Goal: Task Accomplishment & Management: Use online tool/utility

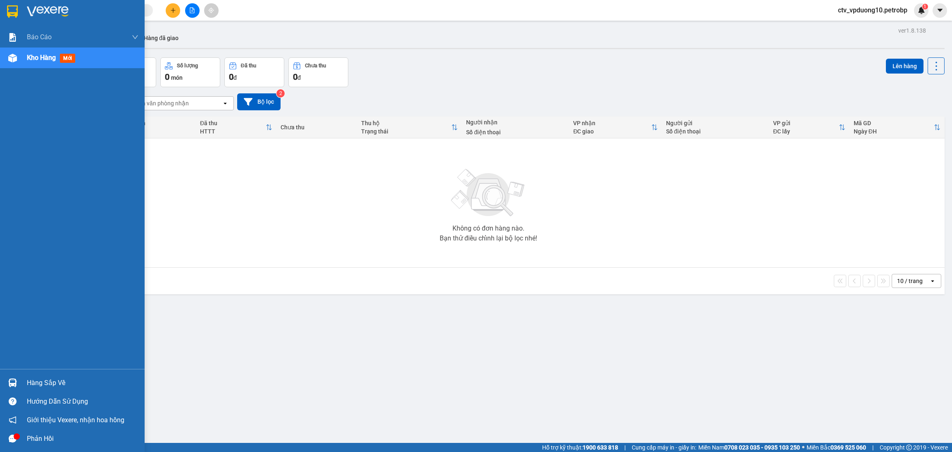
click at [21, 382] on div "Hàng sắp về" at bounding box center [72, 383] width 145 height 19
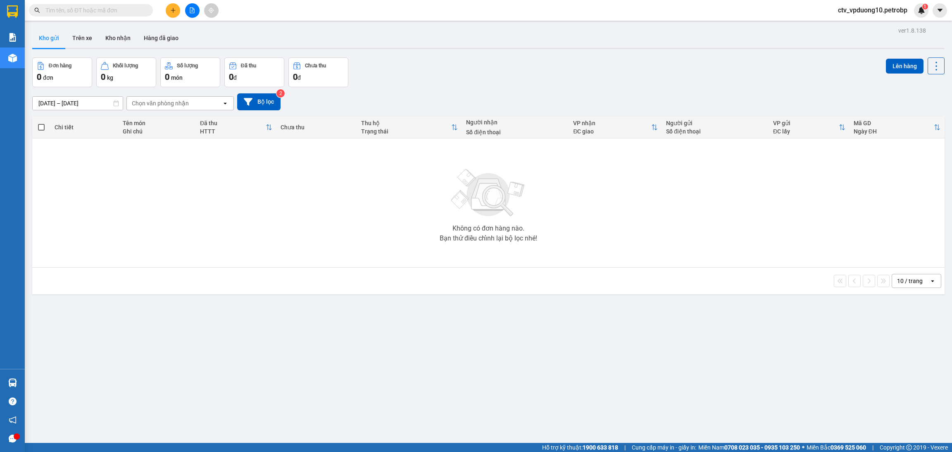
click at [129, 261] on section "Kết quả tìm kiếm ( 0 ) Bộ lọc No Data ctv_vpduong10.petrobp 1 Báo cáo Mẫu 1: Bá…" at bounding box center [476, 226] width 952 height 452
click at [277, 103] on button "Bộ lọc" at bounding box center [258, 101] width 43 height 17
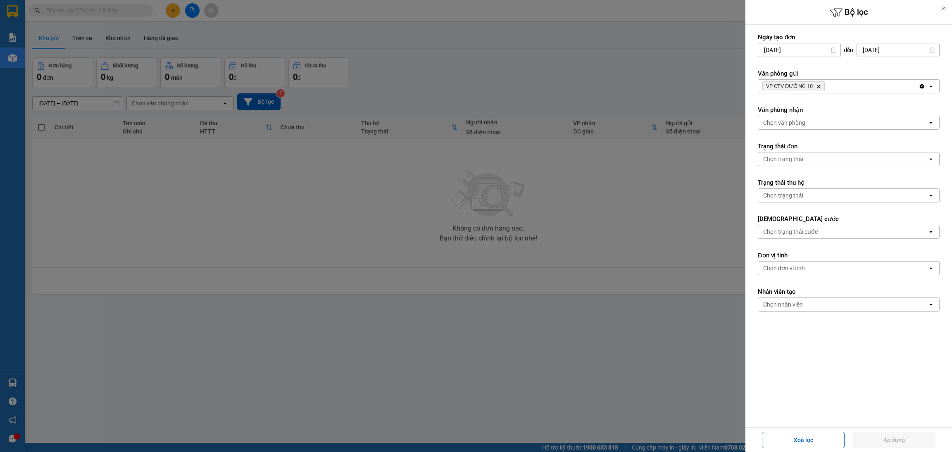
drag, startPoint x: 305, startPoint y: 245, endPoint x: 232, endPoint y: 88, distance: 172.9
click at [232, 88] on div at bounding box center [476, 226] width 952 height 452
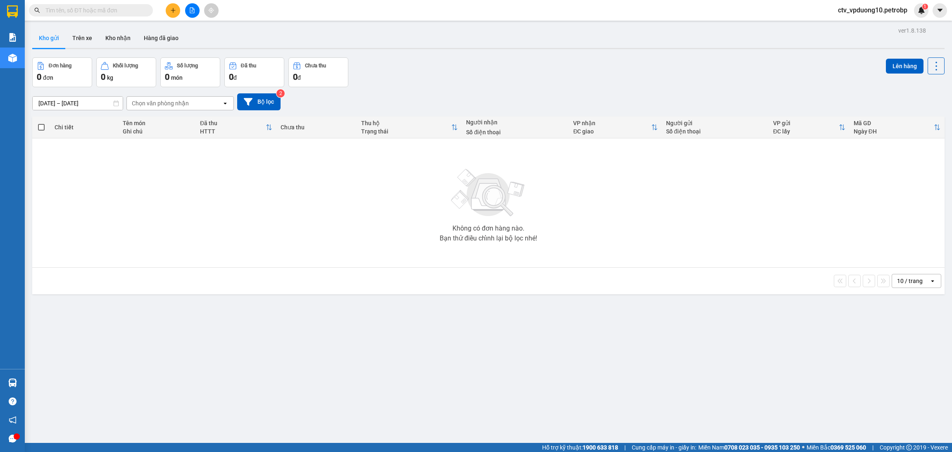
click at [232, 88] on div at bounding box center [476, 226] width 952 height 452
click at [191, 11] on icon "file-add" at bounding box center [192, 10] width 6 height 6
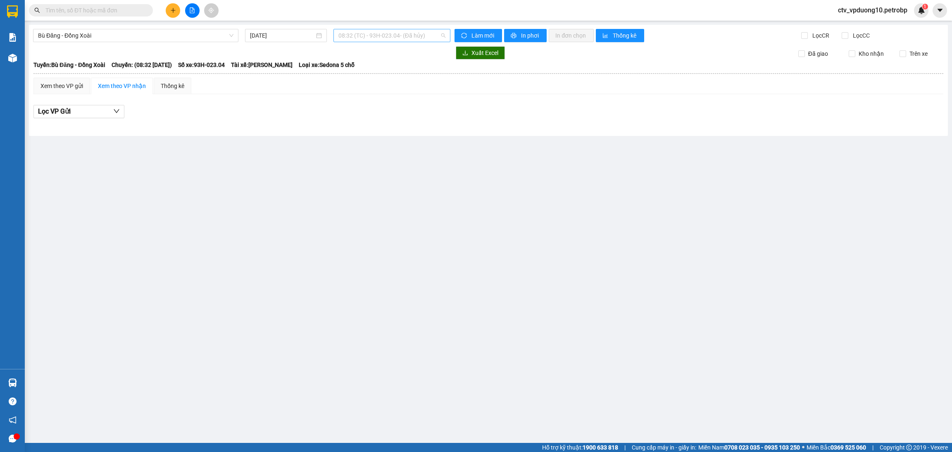
click at [398, 39] on span "08:32 (TC) - 93H-023.04 - (Đã hủy)" at bounding box center [392, 35] width 107 height 12
click at [390, 75] on div "08:35 (TC) - 93H-023.04" at bounding box center [383, 78] width 89 height 9
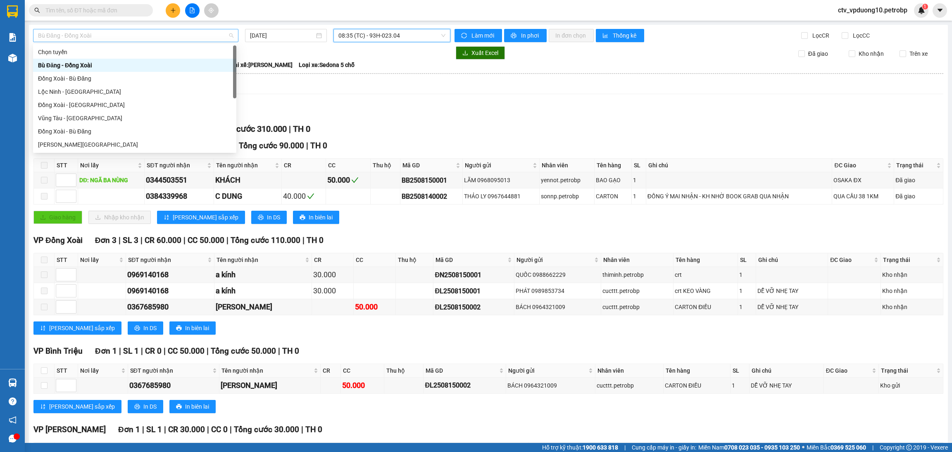
click at [214, 41] on span "Bù Đăng - Đồng Xoài" at bounding box center [136, 35] width 196 height 12
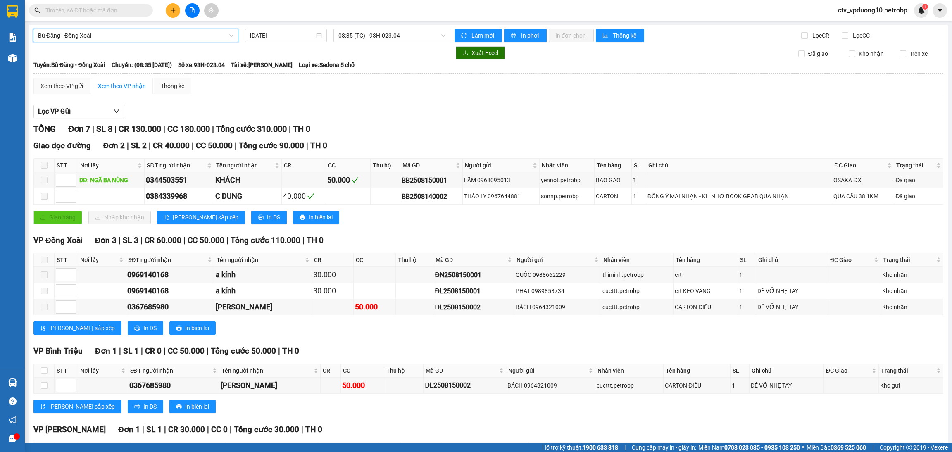
click at [214, 41] on span "Bù Đăng - Đồng Xoài" at bounding box center [136, 35] width 196 height 12
click at [299, 36] on input "[DATE]" at bounding box center [282, 35] width 64 height 9
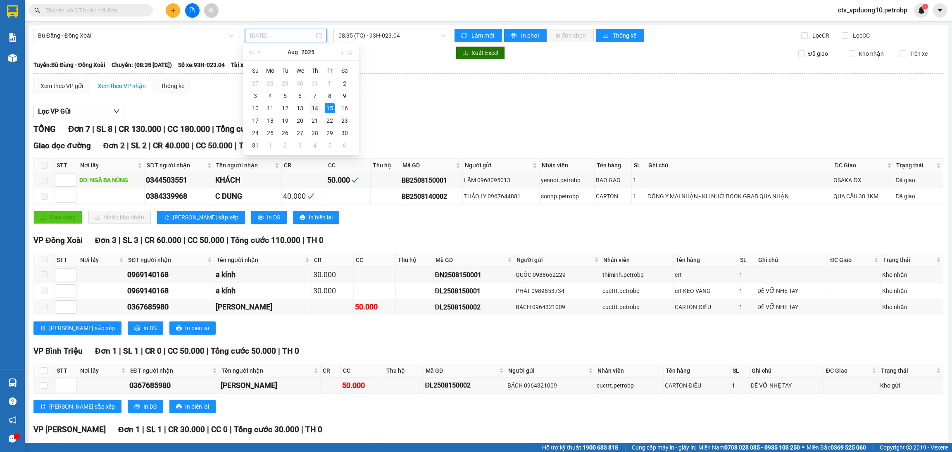
click at [315, 106] on div "14" at bounding box center [315, 108] width 10 height 10
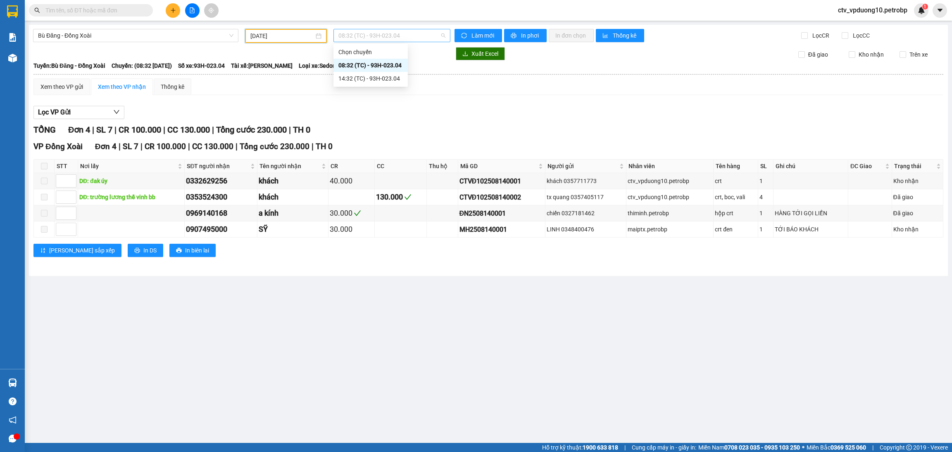
click at [390, 37] on span "08:32 (TC) - 93H-023.04" at bounding box center [392, 35] width 107 height 12
click at [381, 73] on div "14:32 (TC) - 93H-023.04" at bounding box center [371, 78] width 74 height 13
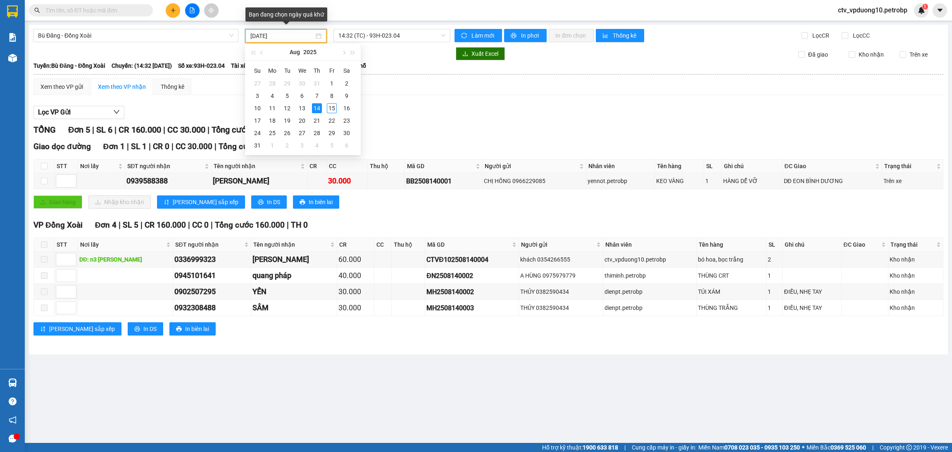
click at [279, 38] on input "[DATE]" at bounding box center [283, 35] width 64 height 9
click at [300, 108] on div "13" at bounding box center [302, 108] width 10 height 10
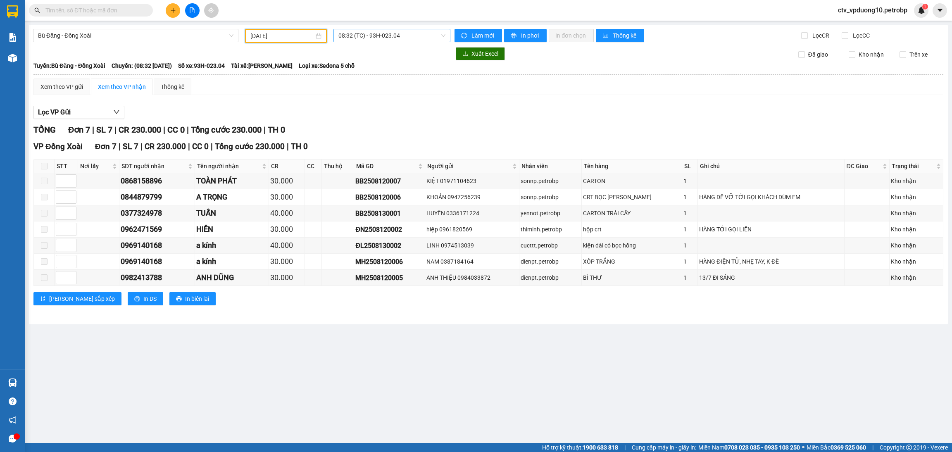
click at [371, 38] on span "08:32 (TC) - 93H-023.04" at bounding box center [392, 35] width 107 height 12
click at [373, 80] on div "14:32 (TC) - 93H-023.04" at bounding box center [371, 78] width 64 height 9
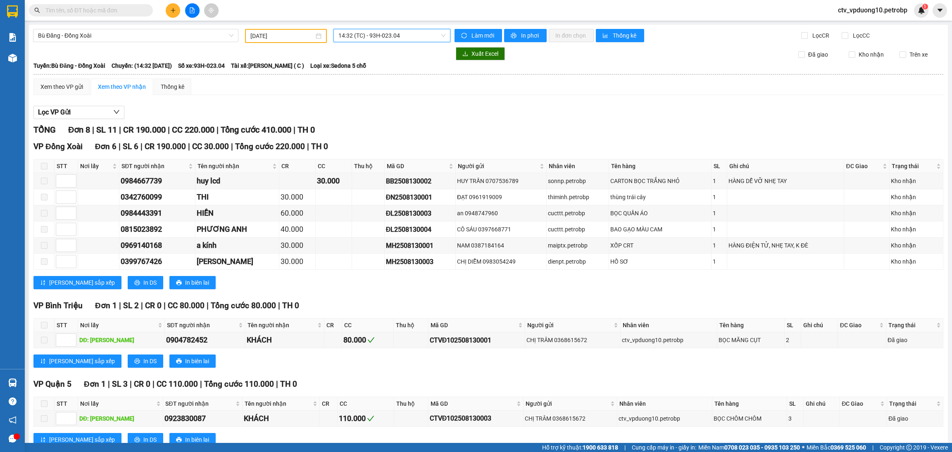
click at [289, 35] on input "[DATE]" at bounding box center [283, 35] width 64 height 9
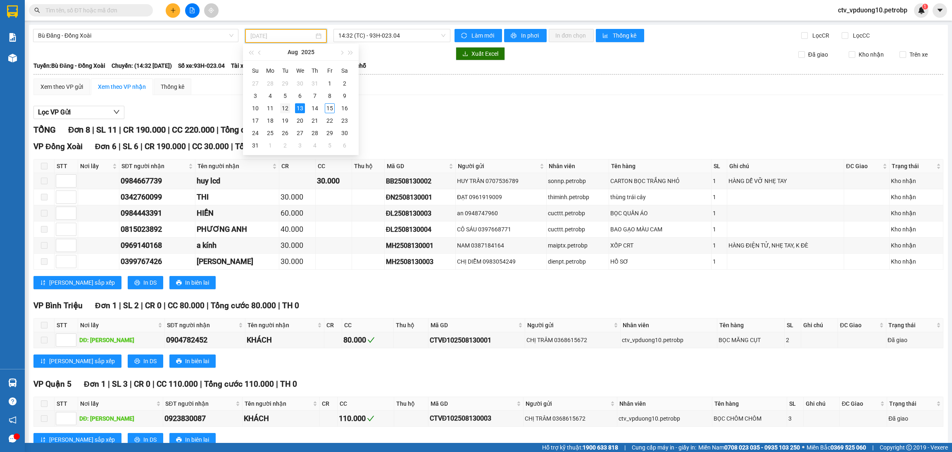
click at [286, 107] on div "12" at bounding box center [285, 108] width 10 height 10
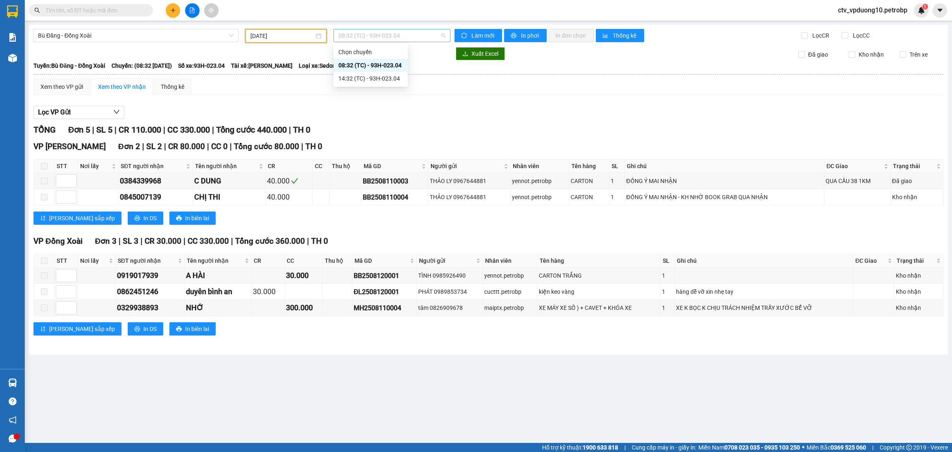
click at [363, 37] on span "08:32 (TC) - 93H-023.04" at bounding box center [392, 35] width 107 height 12
click at [366, 78] on div "14:32 (TC) - 93H-023.04" at bounding box center [371, 78] width 64 height 9
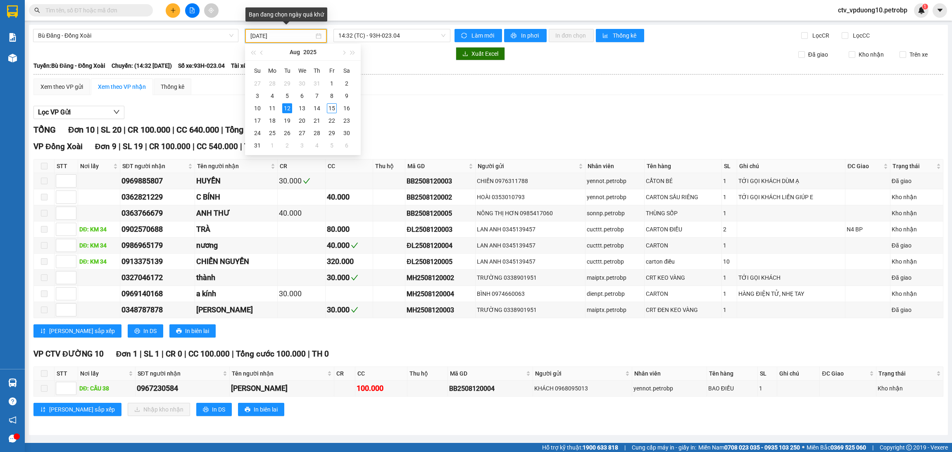
click at [297, 40] on input "[DATE]" at bounding box center [283, 35] width 64 height 9
click at [333, 105] on div "15" at bounding box center [332, 108] width 10 height 10
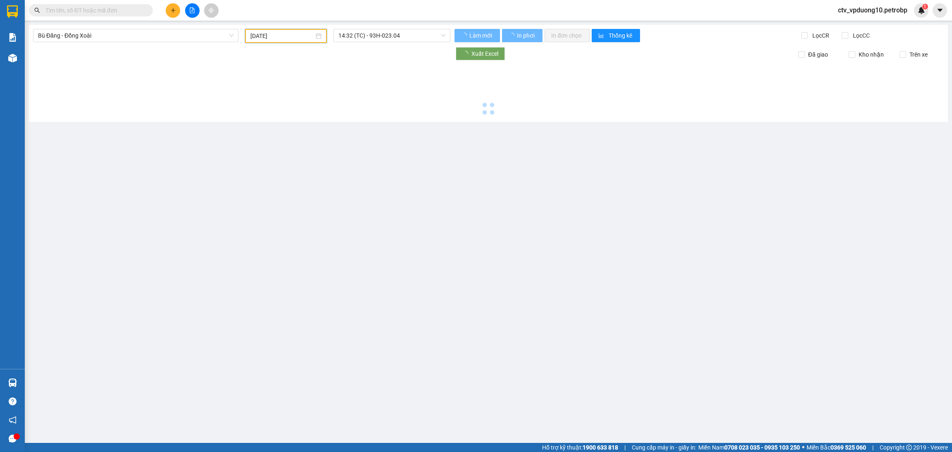
type input "[DATE]"
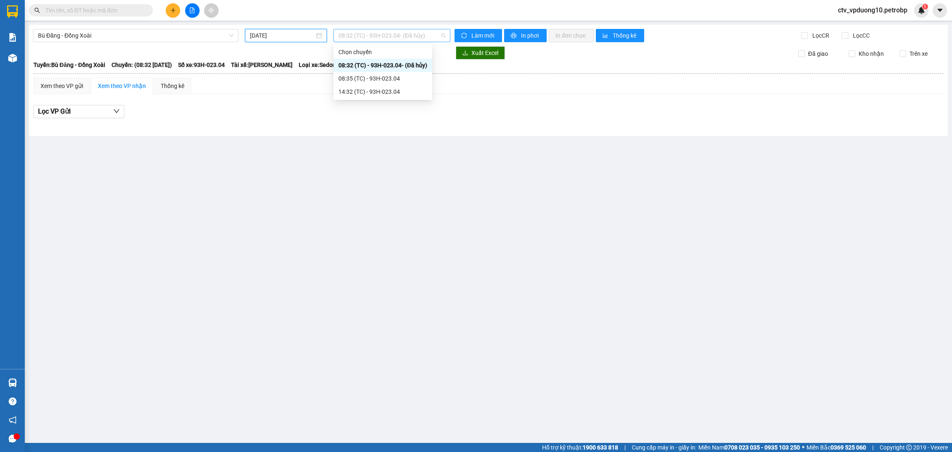
click at [396, 36] on span "08:32 (TC) - 93H-023.04 - (Đã hủy)" at bounding box center [392, 35] width 107 height 12
click at [389, 75] on div "08:35 (TC) - 93H-023.04" at bounding box center [383, 78] width 89 height 9
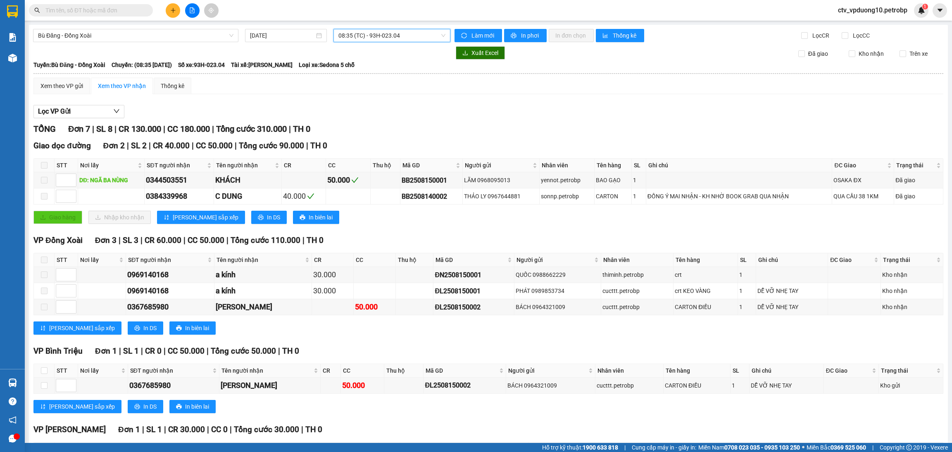
scroll to position [153, 0]
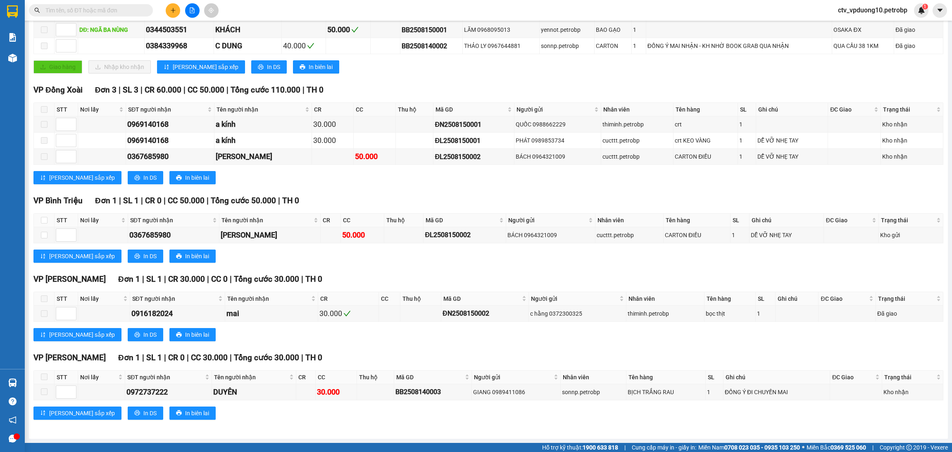
click at [648, 356] on div "VP Đức Liễu Đơn 1 | SL 1 | CR 0 | CC 30.000 | Tổng cước 30.000 | TH 0" at bounding box center [488, 358] width 910 height 12
click at [669, 281] on div "VP [PERSON_NAME] Đơn 1 | SL 1 | CR 30.000 | CC 0 | Tổng cước 30.000 | TH 0" at bounding box center [488, 279] width 910 height 12
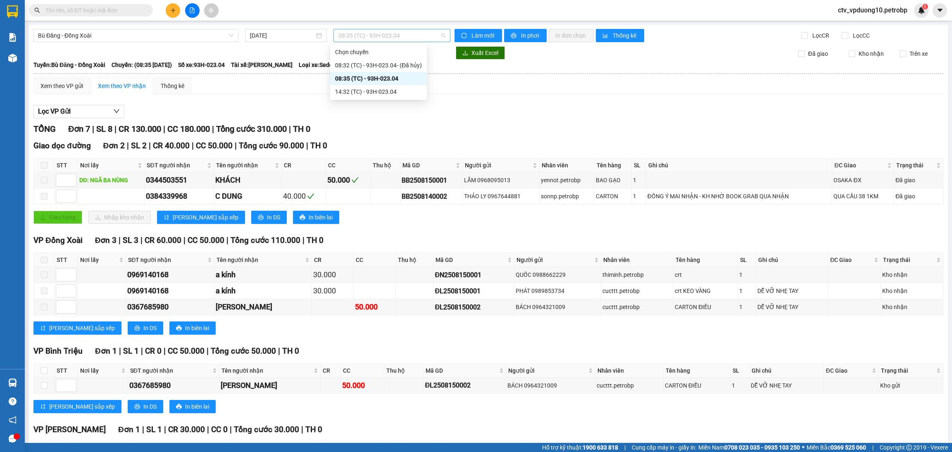
click at [348, 39] on span "08:35 (TC) - 93H-023.04" at bounding box center [392, 35] width 107 height 12
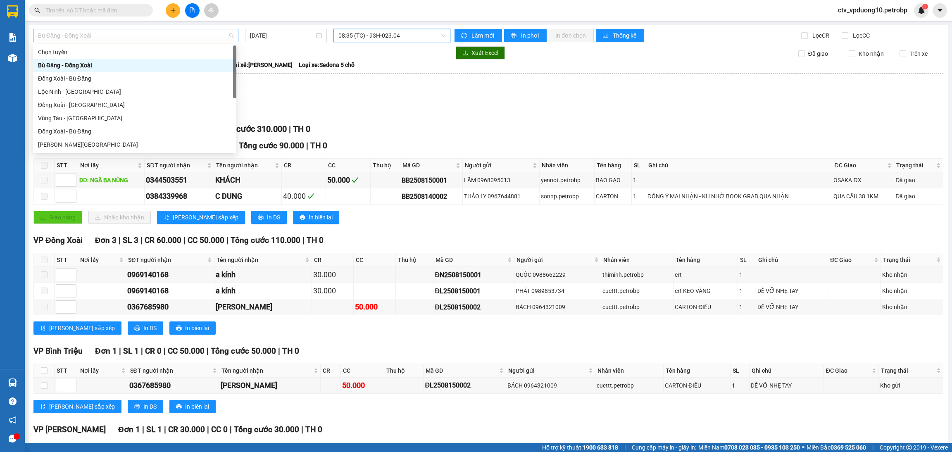
click at [200, 35] on span "Bù Đăng - Đồng Xoài" at bounding box center [136, 35] width 196 height 12
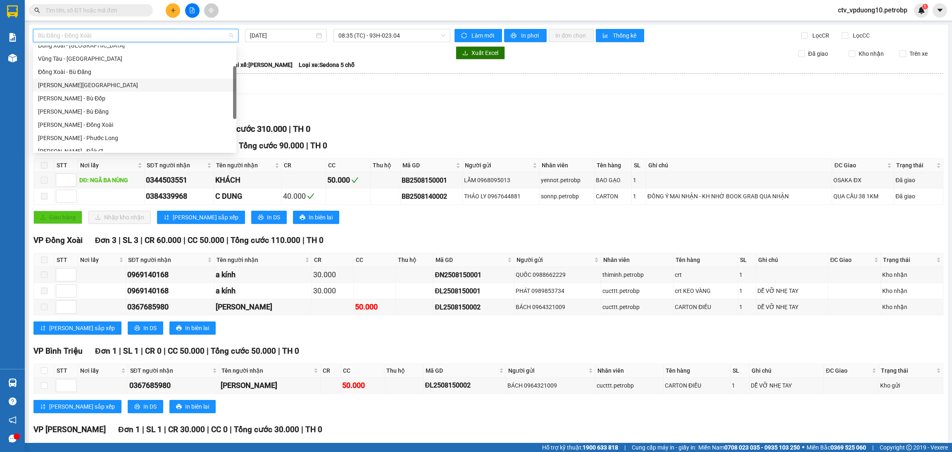
scroll to position [60, 0]
click at [128, 108] on div "[PERSON_NAME] - Bù Đăng" at bounding box center [134, 110] width 193 height 9
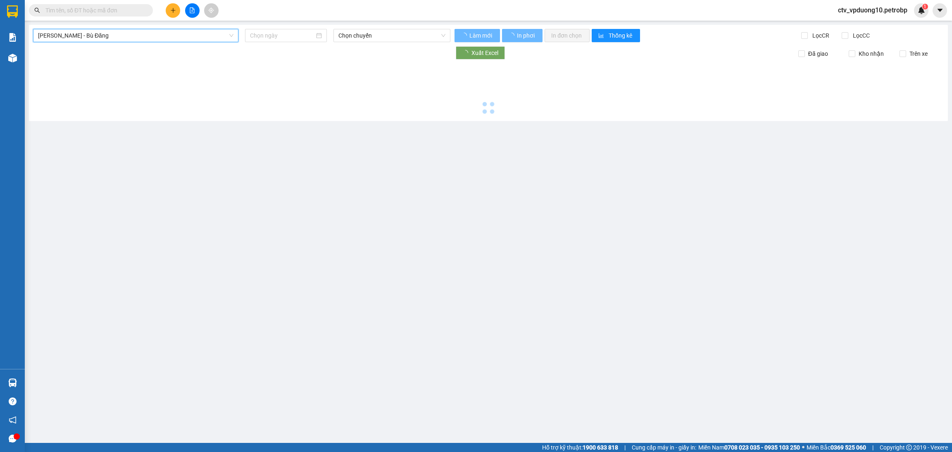
type input "[DATE]"
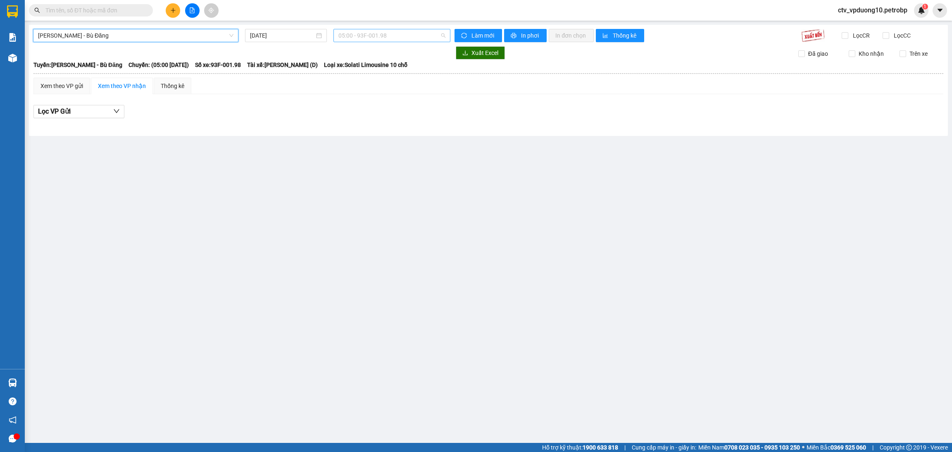
click at [355, 36] on span "05:00 - 93F-001.98" at bounding box center [392, 35] width 107 height 12
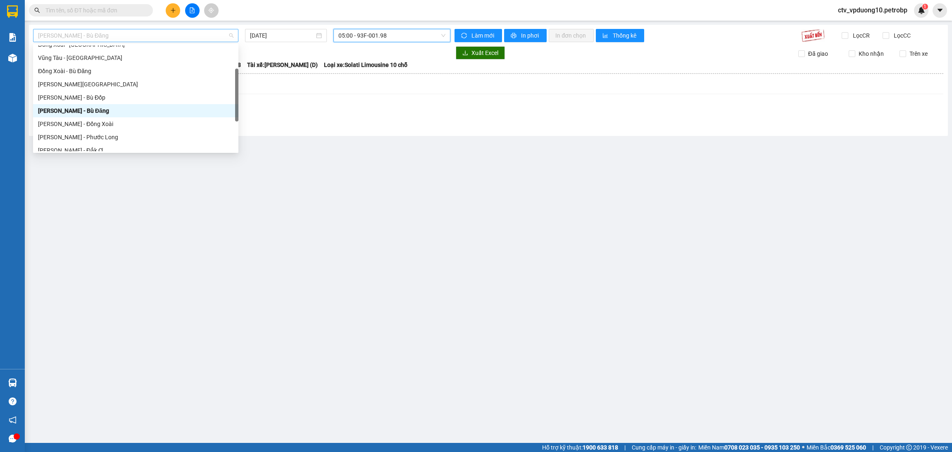
click at [223, 37] on span "[PERSON_NAME] - Bù Đăng" at bounding box center [136, 35] width 196 height 12
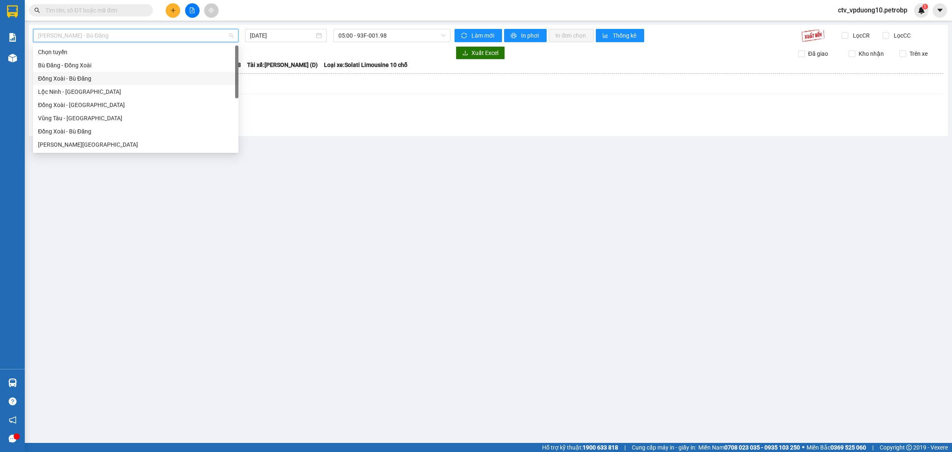
click at [154, 74] on div "Đồng Xoài - Bù Đăng" at bounding box center [136, 78] width 196 height 9
type input "[DATE]"
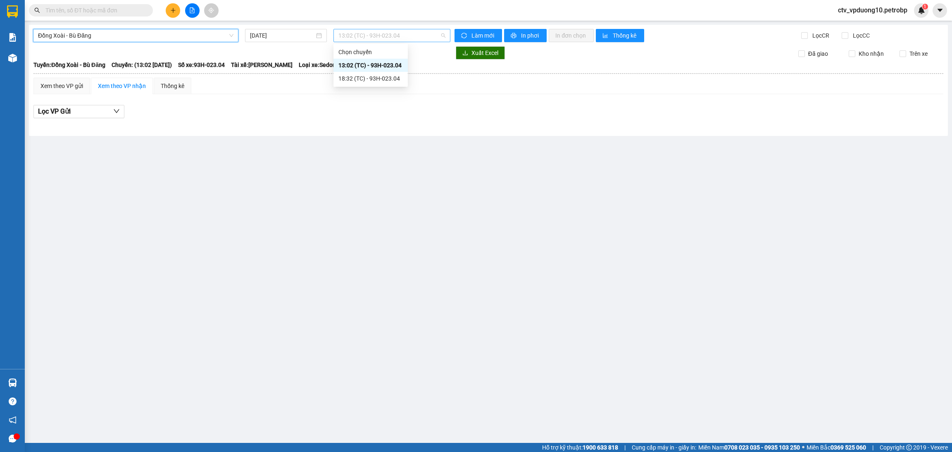
click at [375, 37] on span "13:02 (TC) - 93H-023.04" at bounding box center [392, 35] width 107 height 12
drag, startPoint x: 373, startPoint y: 64, endPoint x: 365, endPoint y: 82, distance: 19.3
click at [365, 82] on div "Chọn chuyến 13:02 (TC) - 93H-023.04 18:32 (TC) - 93H-023.04" at bounding box center [371, 65] width 74 height 40
click at [365, 82] on div "18:32 (TC) - 93H-023.04" at bounding box center [371, 78] width 64 height 9
drag, startPoint x: 386, startPoint y: 36, endPoint x: 375, endPoint y: 63, distance: 29.3
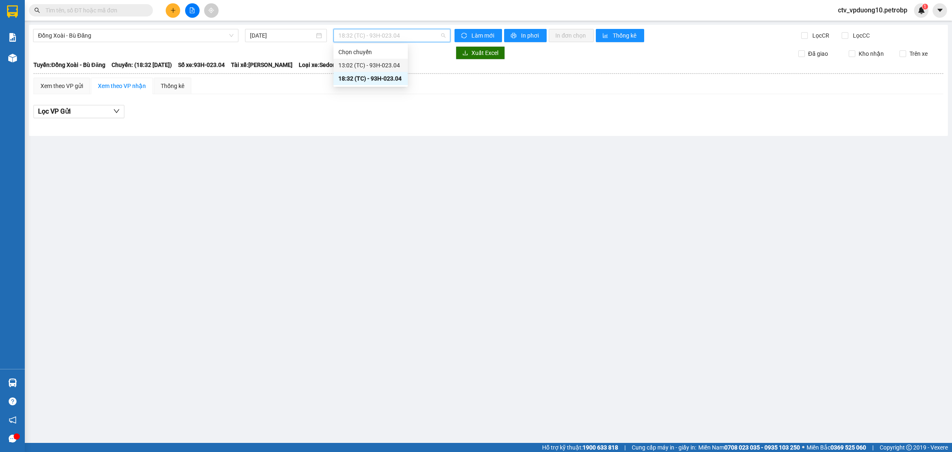
click at [375, 63] on body "Kết quả tìm kiếm ( 0 ) Bộ lọc No Data ctv_vpduong10.petrobp 1 Báo cáo Mẫu 1: Bá…" at bounding box center [476, 226] width 952 height 452
click at [375, 63] on div "13:02 (TC) - 93H-023.04" at bounding box center [371, 65] width 64 height 9
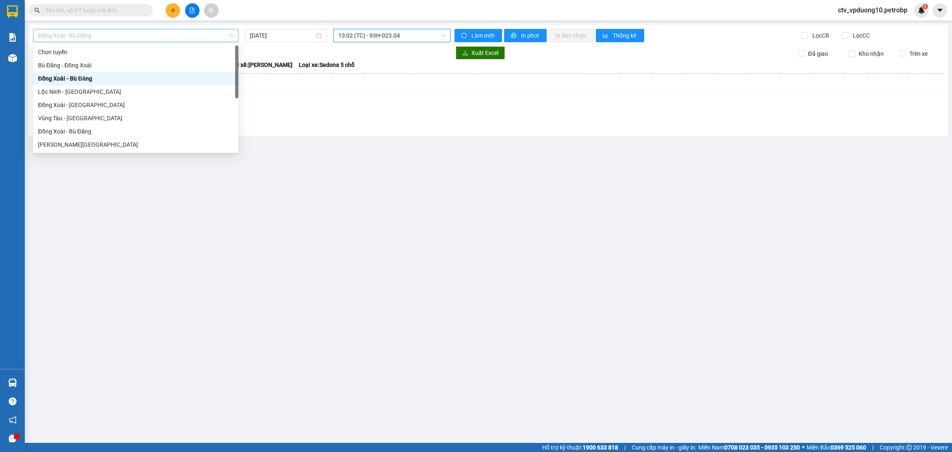
click at [183, 39] on span "Đồng Xoài - Bù Đăng" at bounding box center [136, 35] width 196 height 12
click at [167, 65] on div "Bù Đăng - Đồng Xoài" at bounding box center [136, 65] width 196 height 9
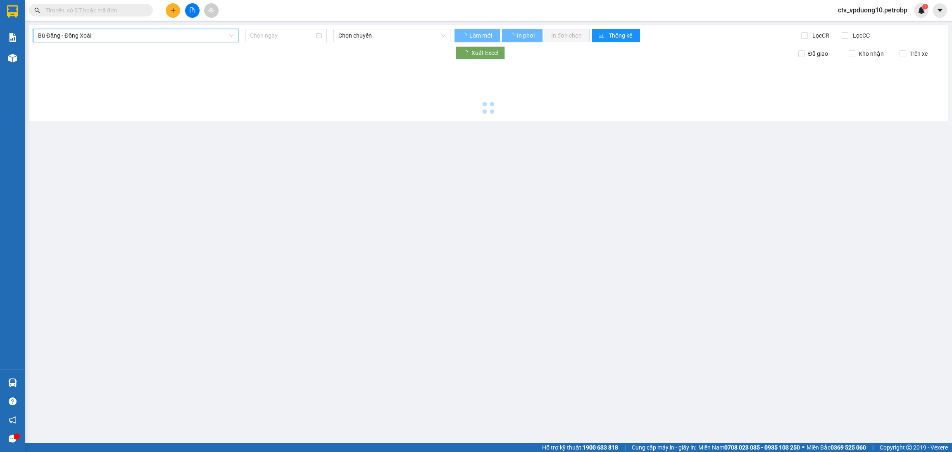
type input "[DATE]"
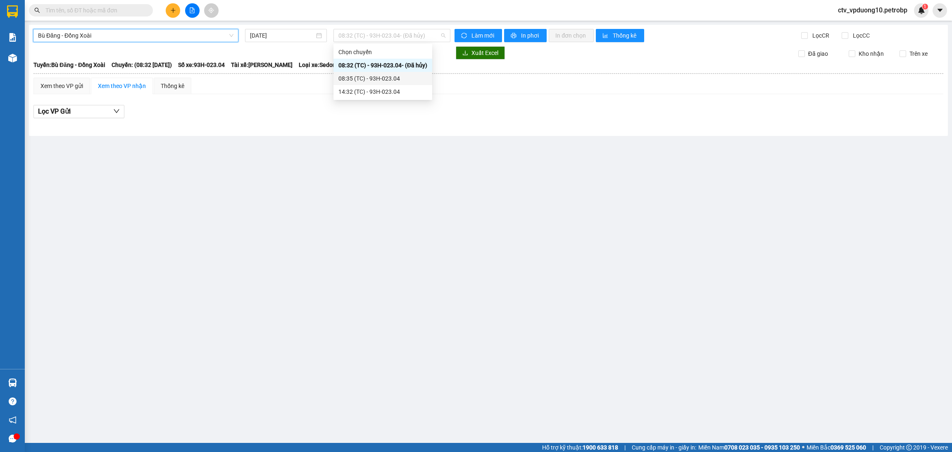
drag, startPoint x: 362, startPoint y: 32, endPoint x: 371, endPoint y: 76, distance: 44.4
click at [371, 76] on body "Kết quả tìm kiếm ( 0 ) Bộ lọc No Data ctv_vpduong10.petrobp 1 Báo cáo Mẫu 1: Bá…" at bounding box center [476, 226] width 952 height 452
click at [371, 76] on div "08:35 (TC) - 93H-023.04" at bounding box center [383, 78] width 89 height 9
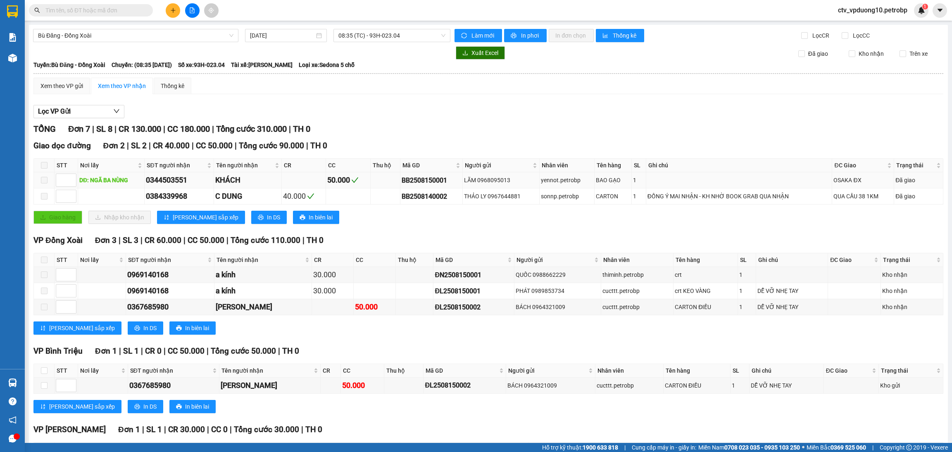
click at [424, 178] on div "BB2508150001" at bounding box center [432, 180] width 60 height 10
copy div "BB2508150001"
click at [113, 11] on input "text" at bounding box center [94, 10] width 98 height 9
paste input "BB2508150001"
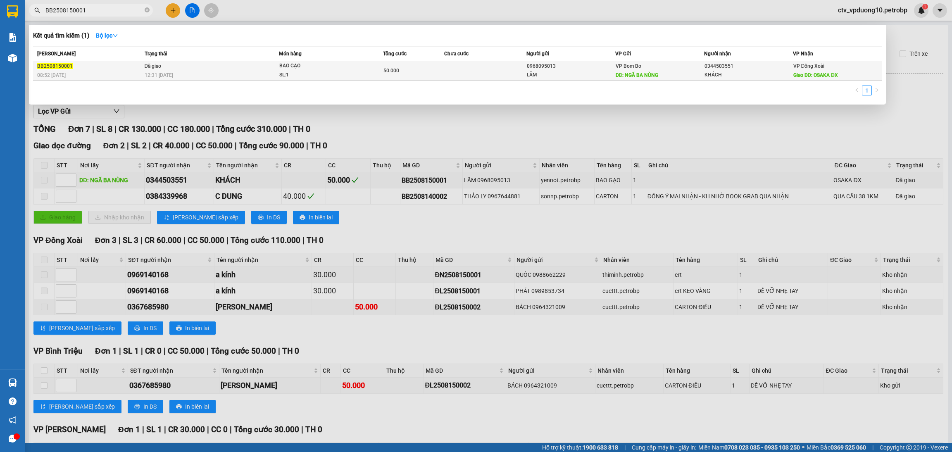
type input "BB2508150001"
click at [312, 64] on div "BAO GẠO" at bounding box center [310, 66] width 62 height 9
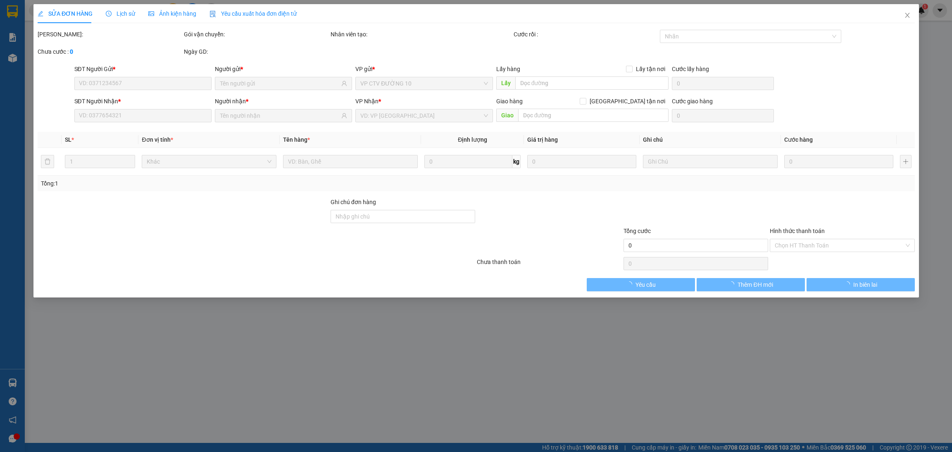
type input "0968095013"
type input "LÃM"
type input "NGÃ BA NÙNG"
type input "0344503551"
type input "KHÁCH"
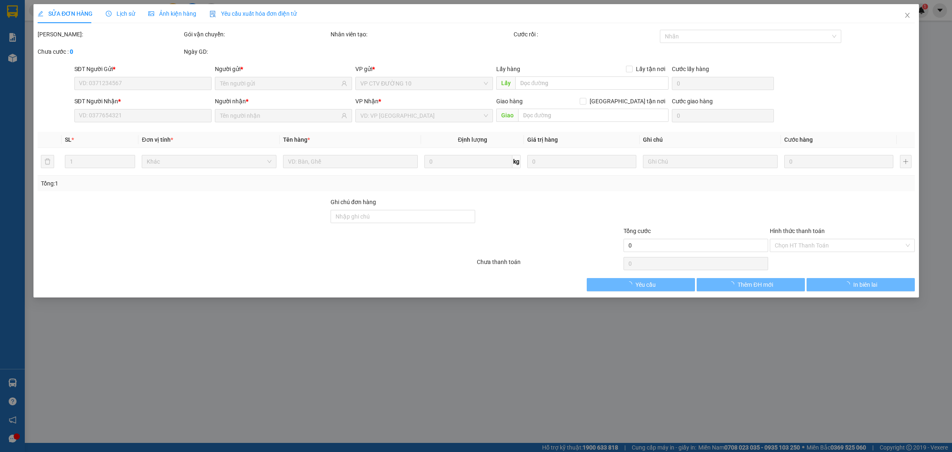
type input "OSAKA ĐX"
type input "50.000"
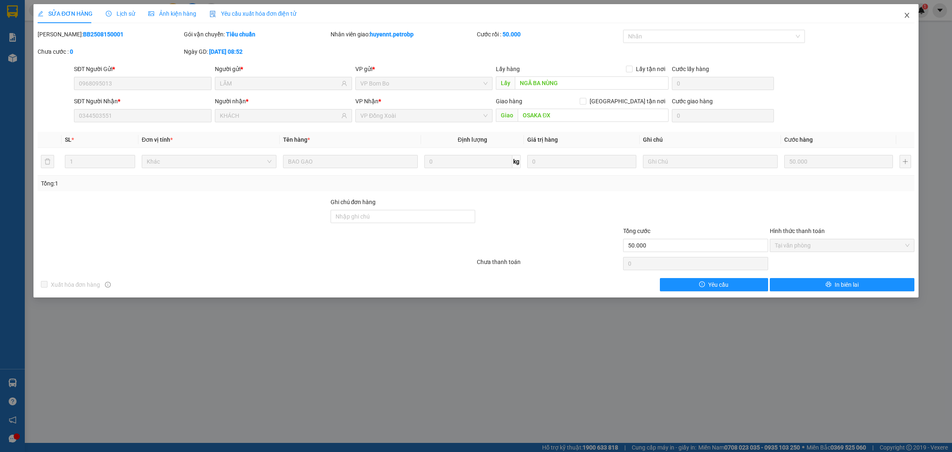
click at [907, 14] on icon "close" at bounding box center [907, 15] width 7 height 7
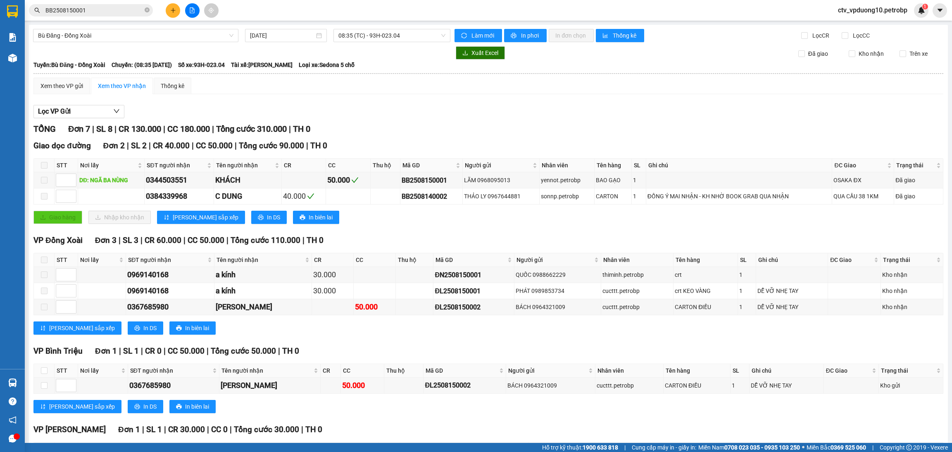
click at [907, 14] on span "ctv_vpduong10.petrobp" at bounding box center [873, 10] width 83 height 10
click at [419, 182] on div "BB2508150001" at bounding box center [432, 180] width 60 height 10
click at [496, 190] on td "THẢO LY 0967644881" at bounding box center [501, 197] width 77 height 16
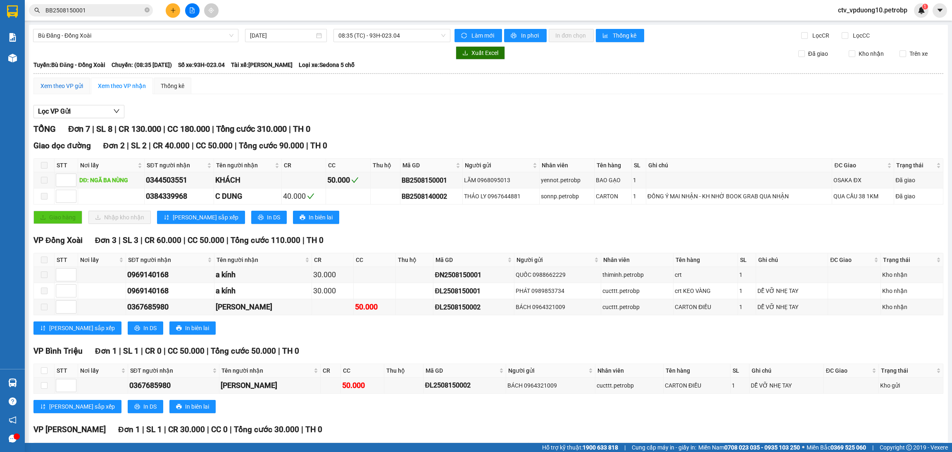
click at [63, 89] on div "Xem theo VP gửi" at bounding box center [62, 85] width 43 height 9
